Goal: Task Accomplishment & Management: Use online tool/utility

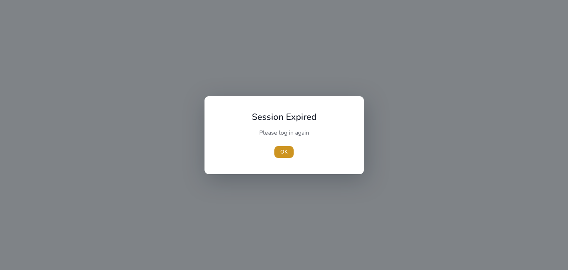
drag, startPoint x: 281, startPoint y: 154, endPoint x: 251, endPoint y: 125, distance: 41.8
click at [281, 154] on span "OK" at bounding box center [283, 152] width 7 height 8
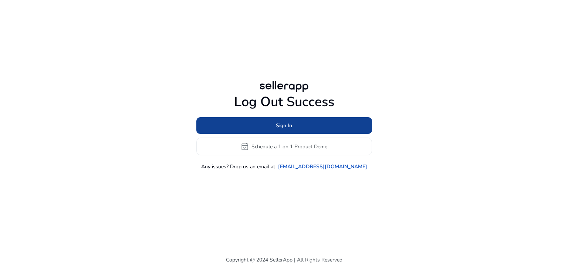
click at [284, 123] on span "Sign In" at bounding box center [284, 126] width 16 height 8
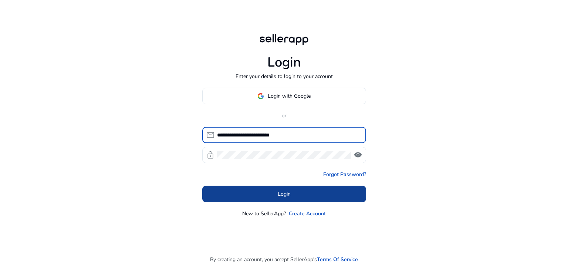
type input "**********"
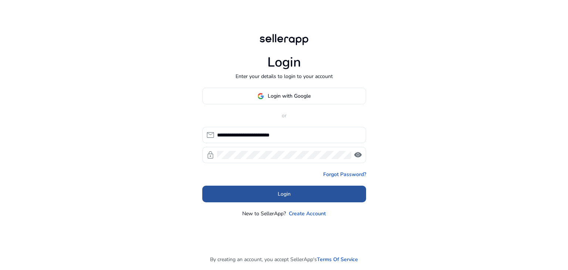
click at [296, 190] on span at bounding box center [284, 194] width 164 height 18
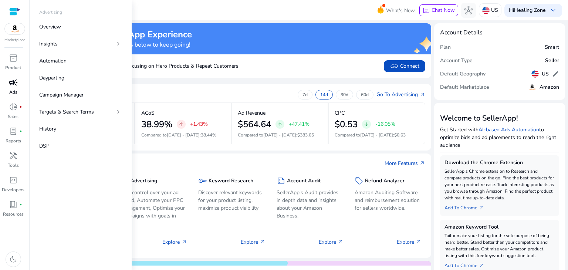
click at [9, 85] on span "campaign" at bounding box center [13, 82] width 9 height 9
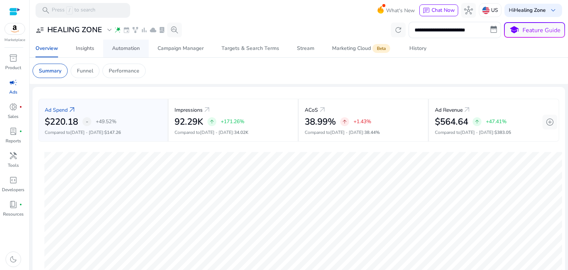
scroll to position [148, 0]
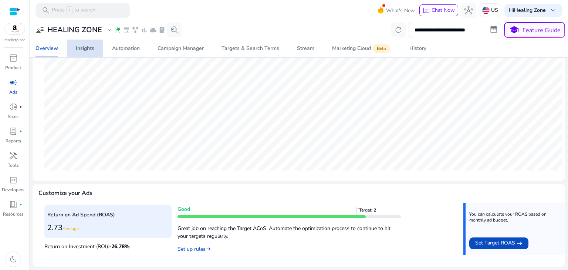
click at [81, 51] on div "Insights" at bounding box center [85, 48] width 18 height 5
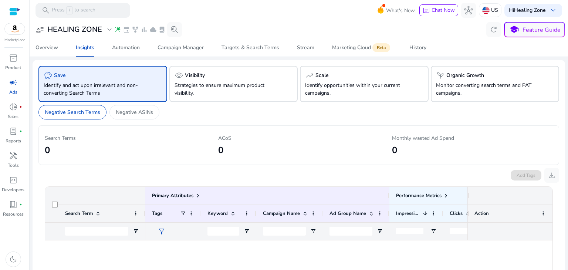
click at [132, 104] on div "Negative Search Terms Negative ASINs" at bounding box center [298, 113] width 521 height 23
click at [144, 121] on div "Negative Search Terms Negative ASINs" at bounding box center [298, 113] width 521 height 23
click at [146, 112] on p "Negative ASINs" at bounding box center [134, 112] width 37 height 8
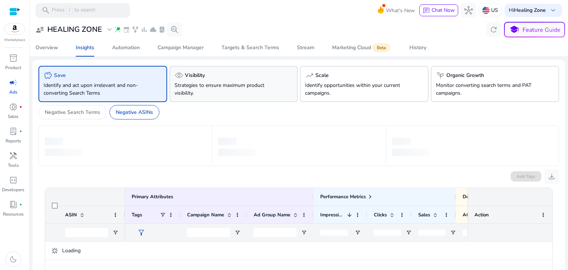
click at [239, 99] on div "visibility Visibility Strategies to ensure maximum product visibility." at bounding box center [233, 84] width 129 height 36
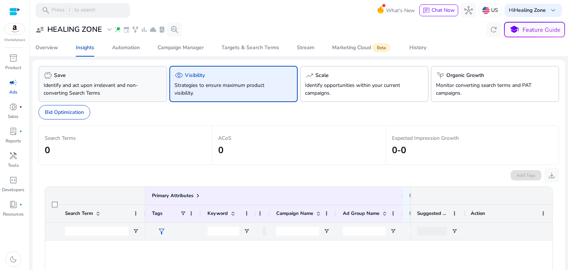
click at [138, 75] on div "savings Save" at bounding box center [103, 75] width 118 height 9
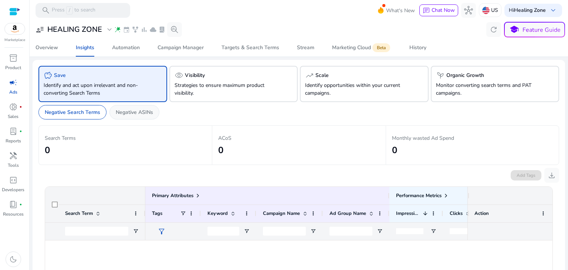
click at [147, 111] on p "Negative ASINs" at bounding box center [134, 112] width 37 height 8
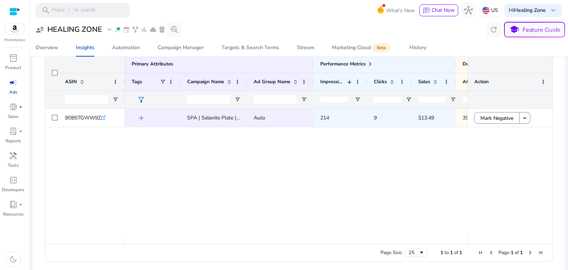
scroll to position [138, 0]
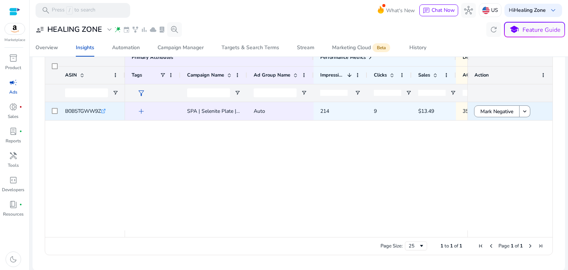
click at [98, 110] on span "B0B5TGWW9Z" at bounding box center [83, 111] width 36 height 7
click at [105, 109] on icon ".st0{fill:#2c8af8}" at bounding box center [103, 111] width 5 height 5
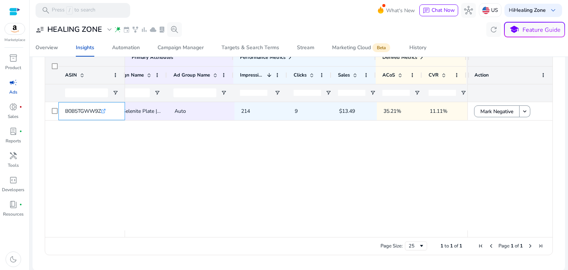
scroll to position [0, 0]
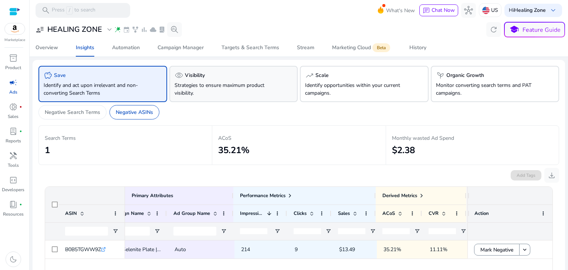
click at [209, 86] on p "Strategies to ensure maximum product visibility." at bounding box center [224, 89] width 98 height 16
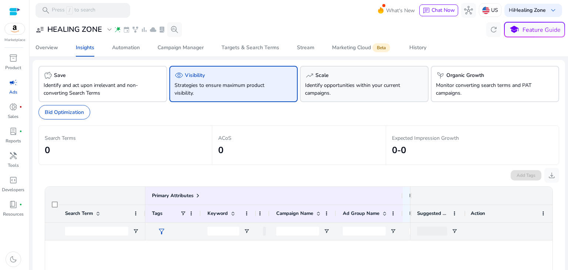
click at [328, 85] on p "Identify opportunities within your current campaigns." at bounding box center [354, 89] width 98 height 16
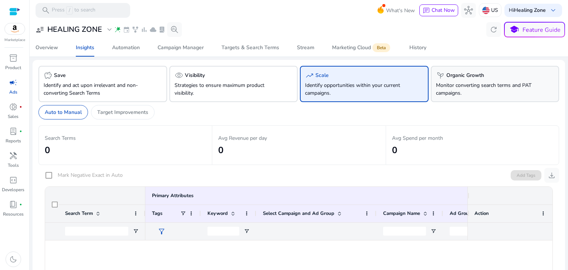
click at [478, 89] on p "Monitor converting search terms and PAT campaigns." at bounding box center [485, 89] width 98 height 16
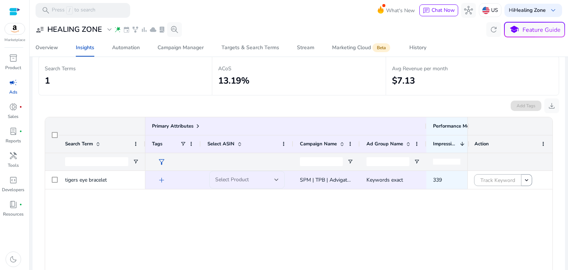
scroll to position [74, 0]
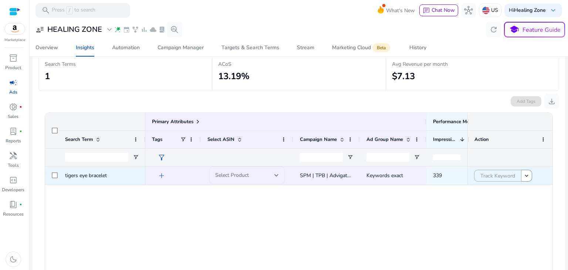
click at [262, 177] on div "Select Product" at bounding box center [244, 175] width 59 height 8
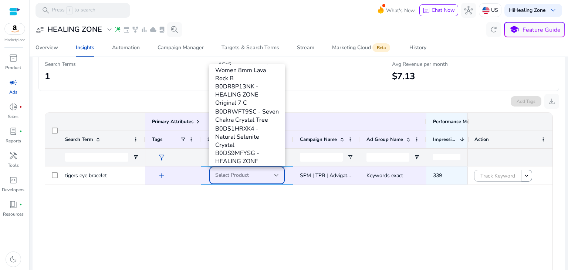
scroll to position [128, 0]
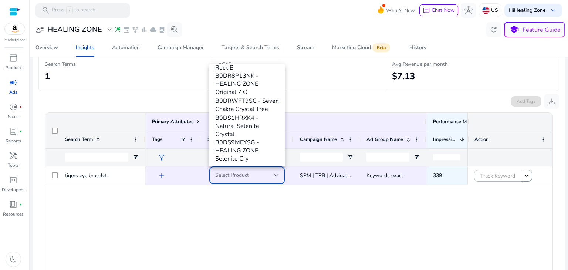
click at [301, 220] on div at bounding box center [284, 135] width 568 height 270
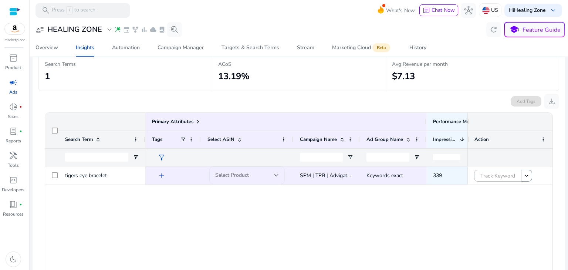
scroll to position [138, 0]
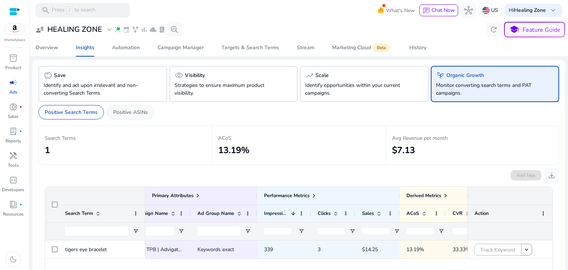
click at [136, 112] on p "Positive ASINs" at bounding box center [130, 112] width 35 height 8
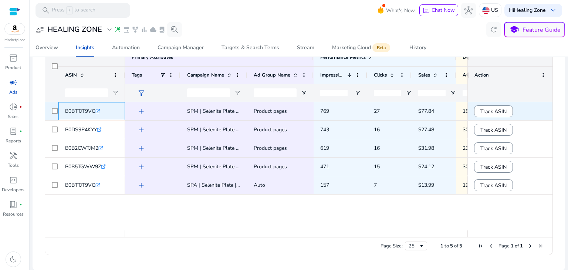
click at [100, 112] on icon ".st0{fill:#2c8af8}" at bounding box center [97, 111] width 5 height 5
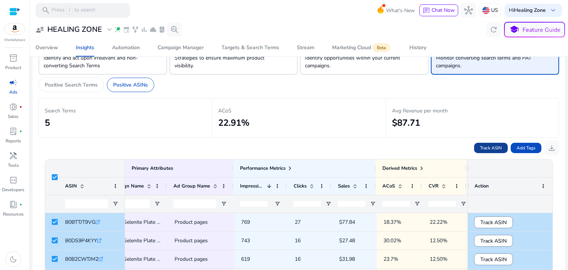
click at [488, 146] on span "Track ASIN" at bounding box center [491, 148] width 22 height 7
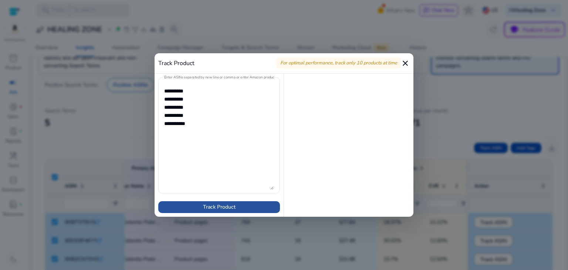
click at [233, 210] on span "Track Product" at bounding box center [219, 207] width 33 height 8
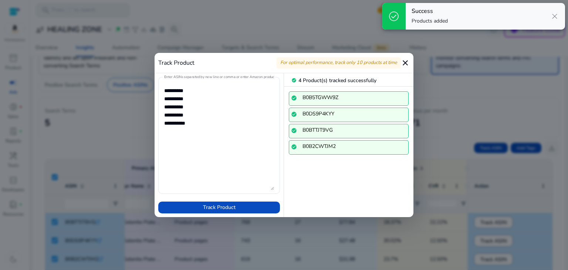
click at [404, 62] on mat-icon "close" at bounding box center [405, 62] width 9 height 9
